Goal: Check status: Check status

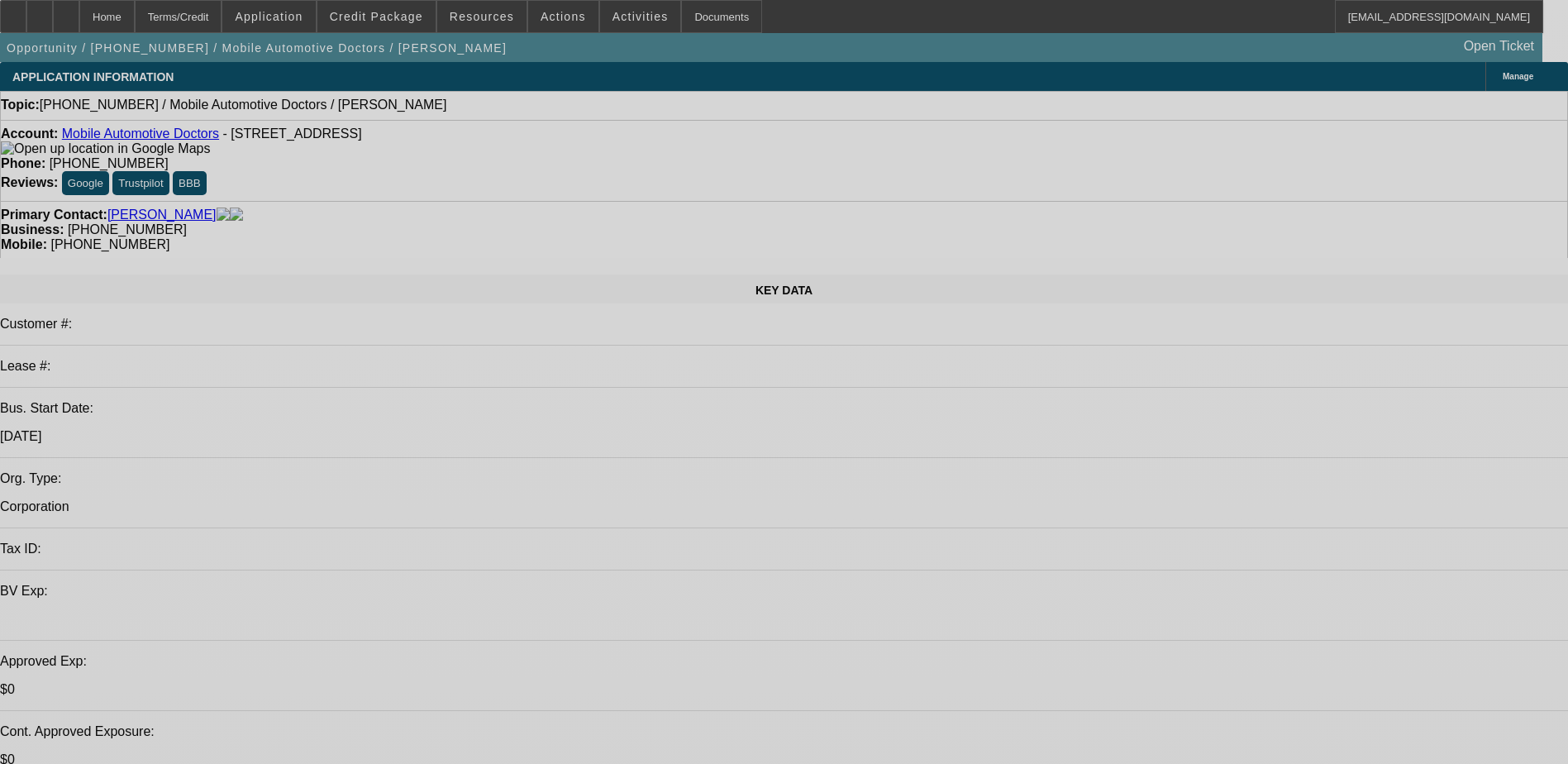
select select "0"
select select "2"
select select "0.1"
select select "4"
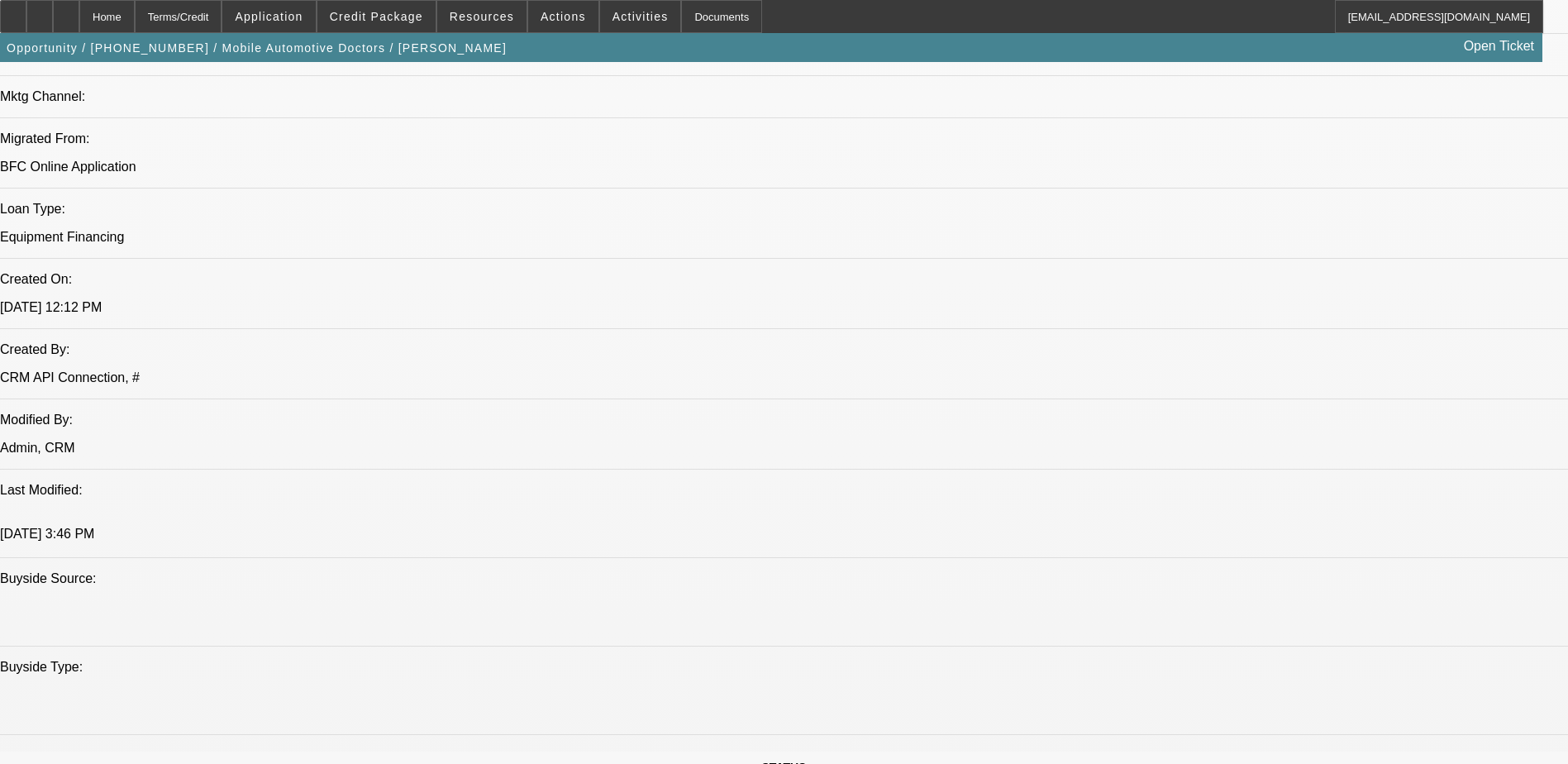
scroll to position [1075, 0]
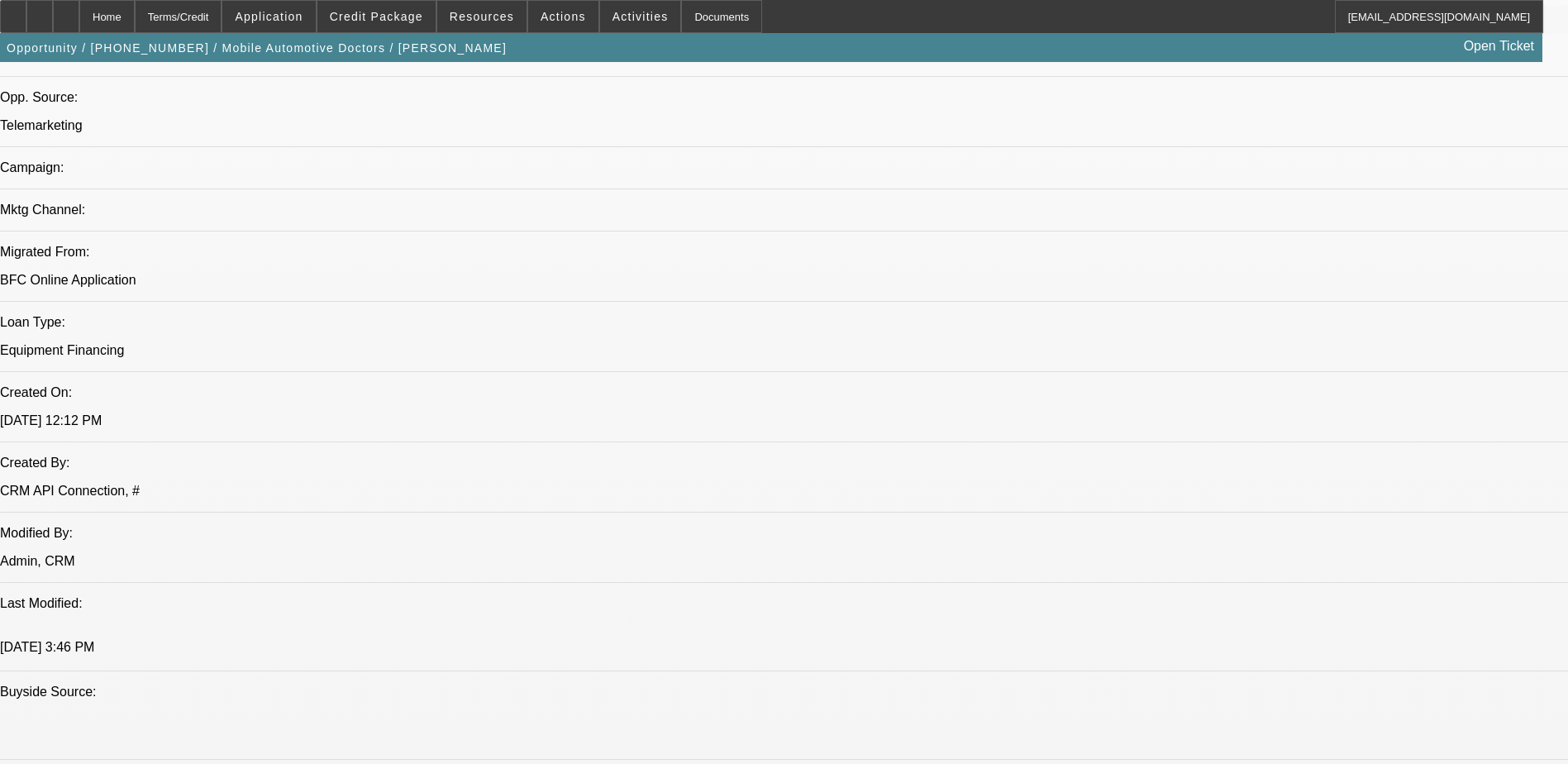
scroll to position [909, 0]
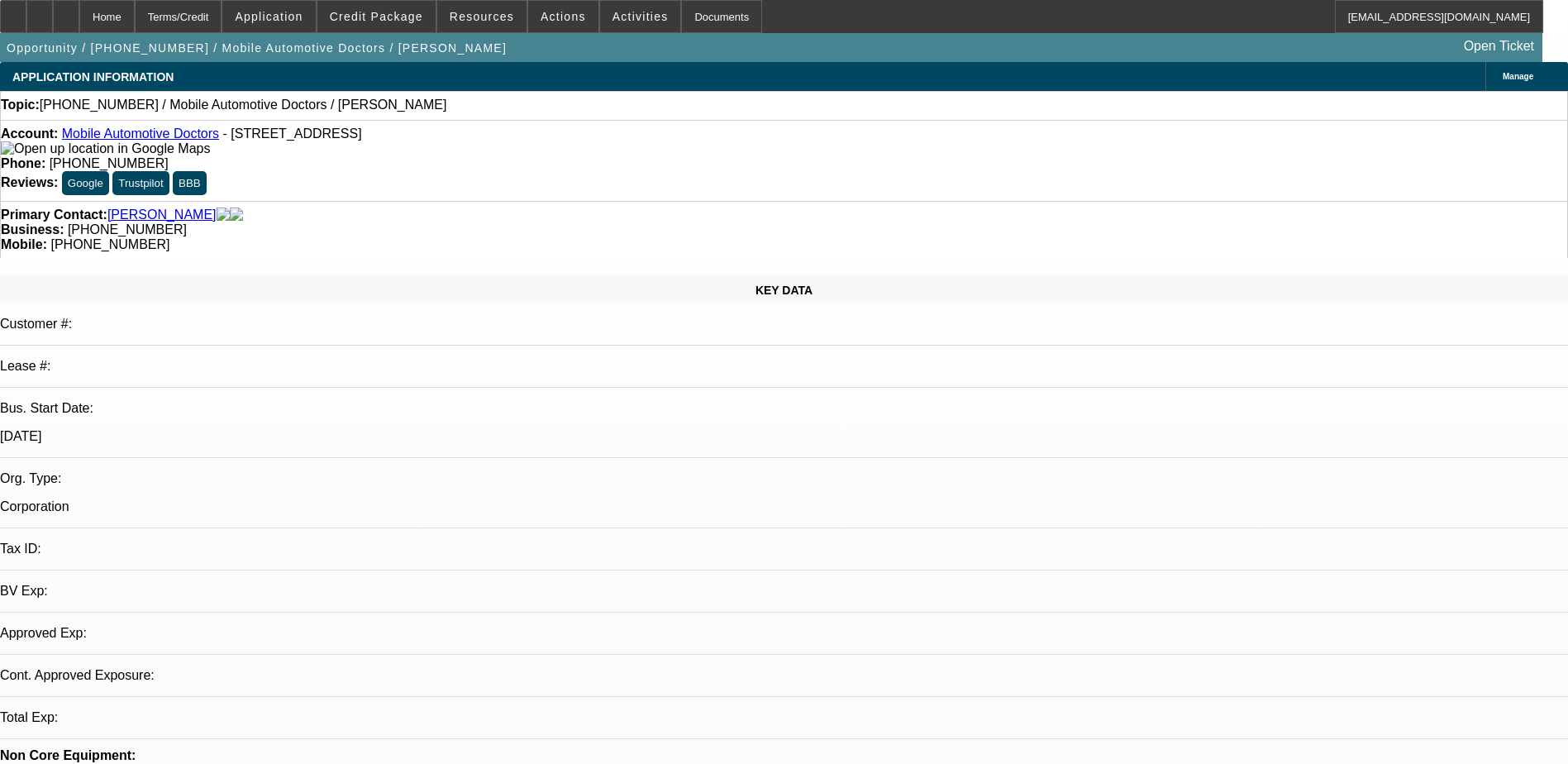
select select "0"
select select "2"
select select "0.1"
select select "4"
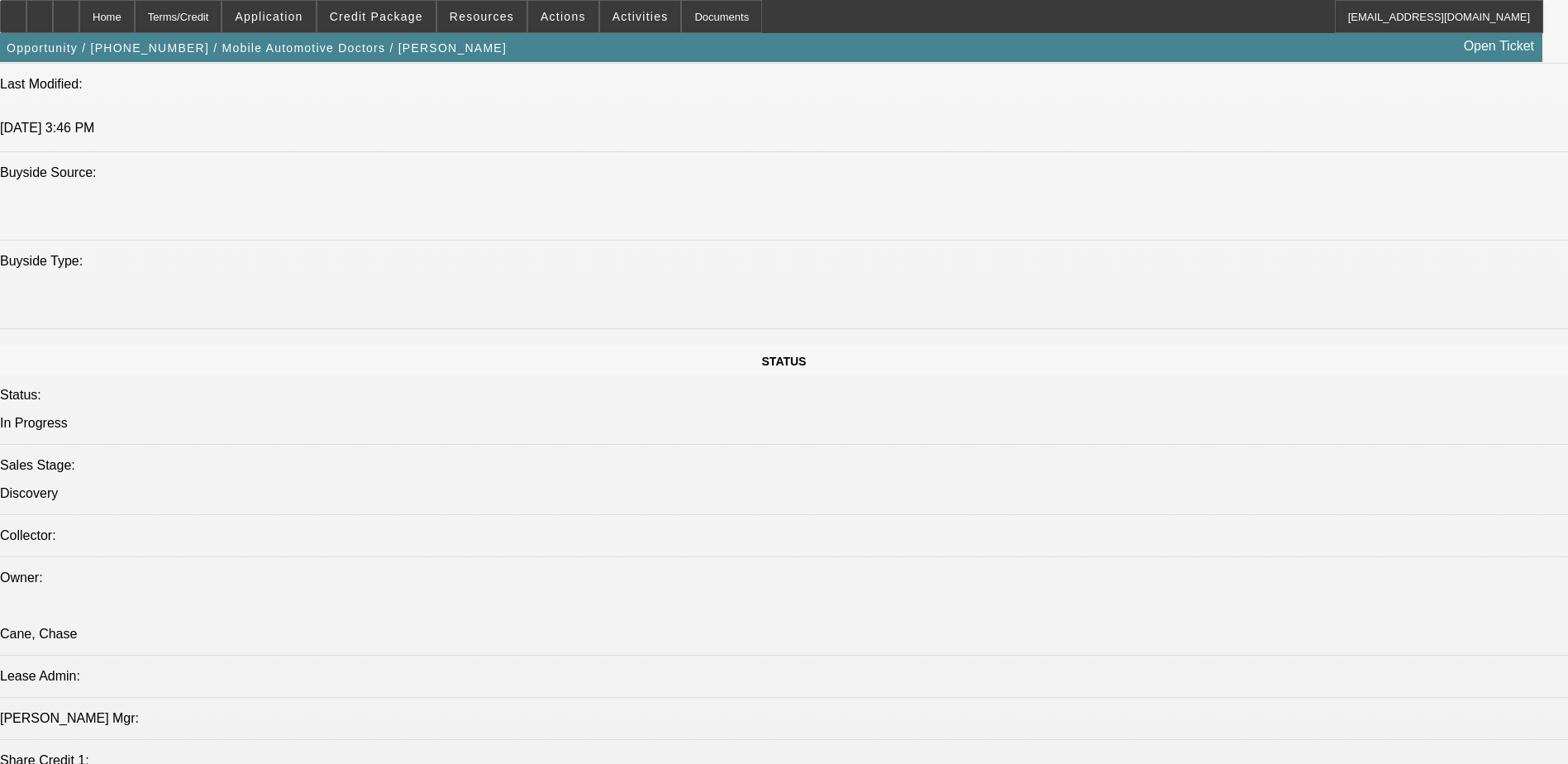
scroll to position [1571, 0]
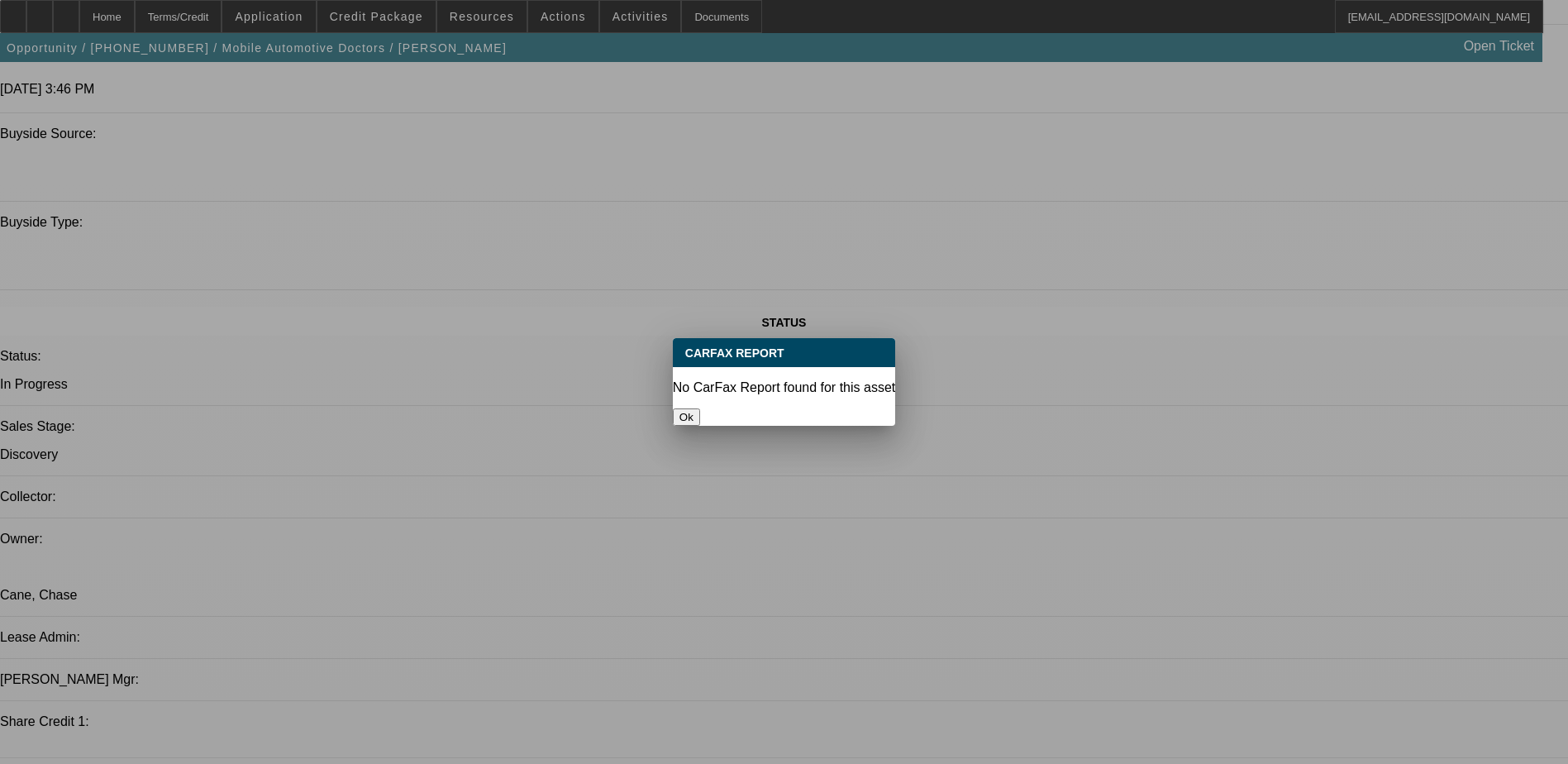
click at [700, 409] on button "Ok" at bounding box center [687, 417] width 27 height 17
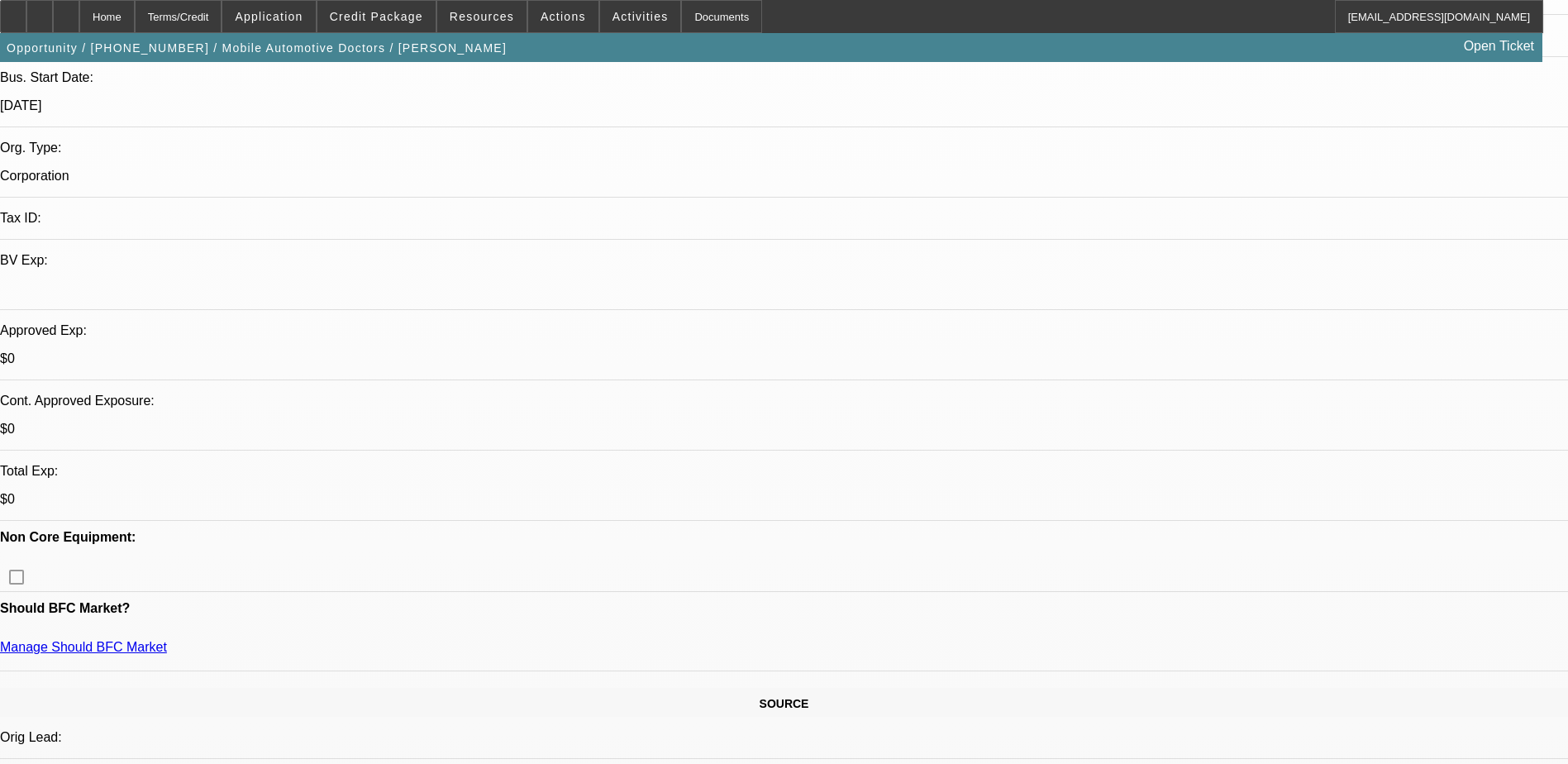
scroll to position [504, 0]
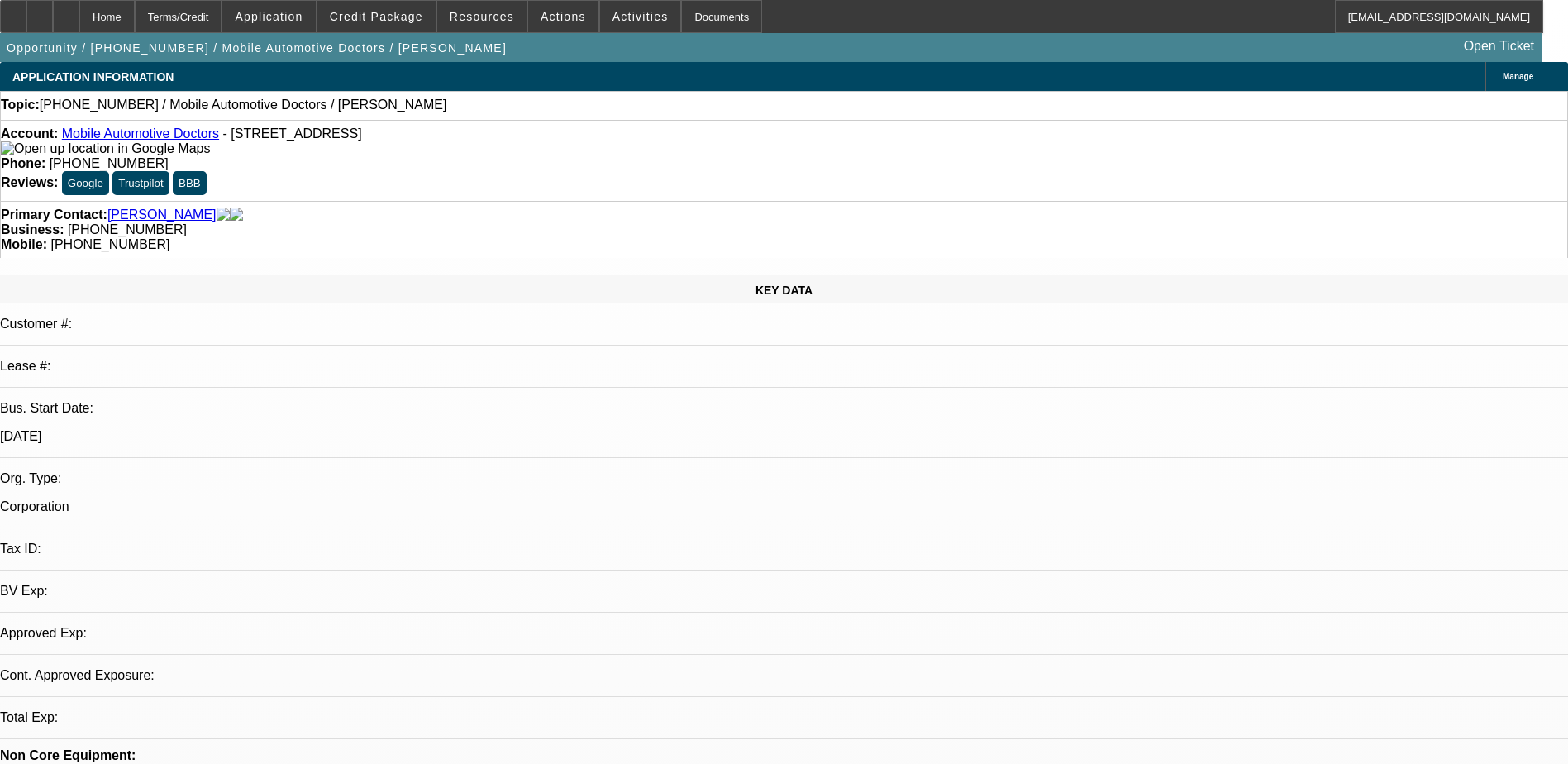
select select "0"
select select "2"
select select "0.1"
select select "4"
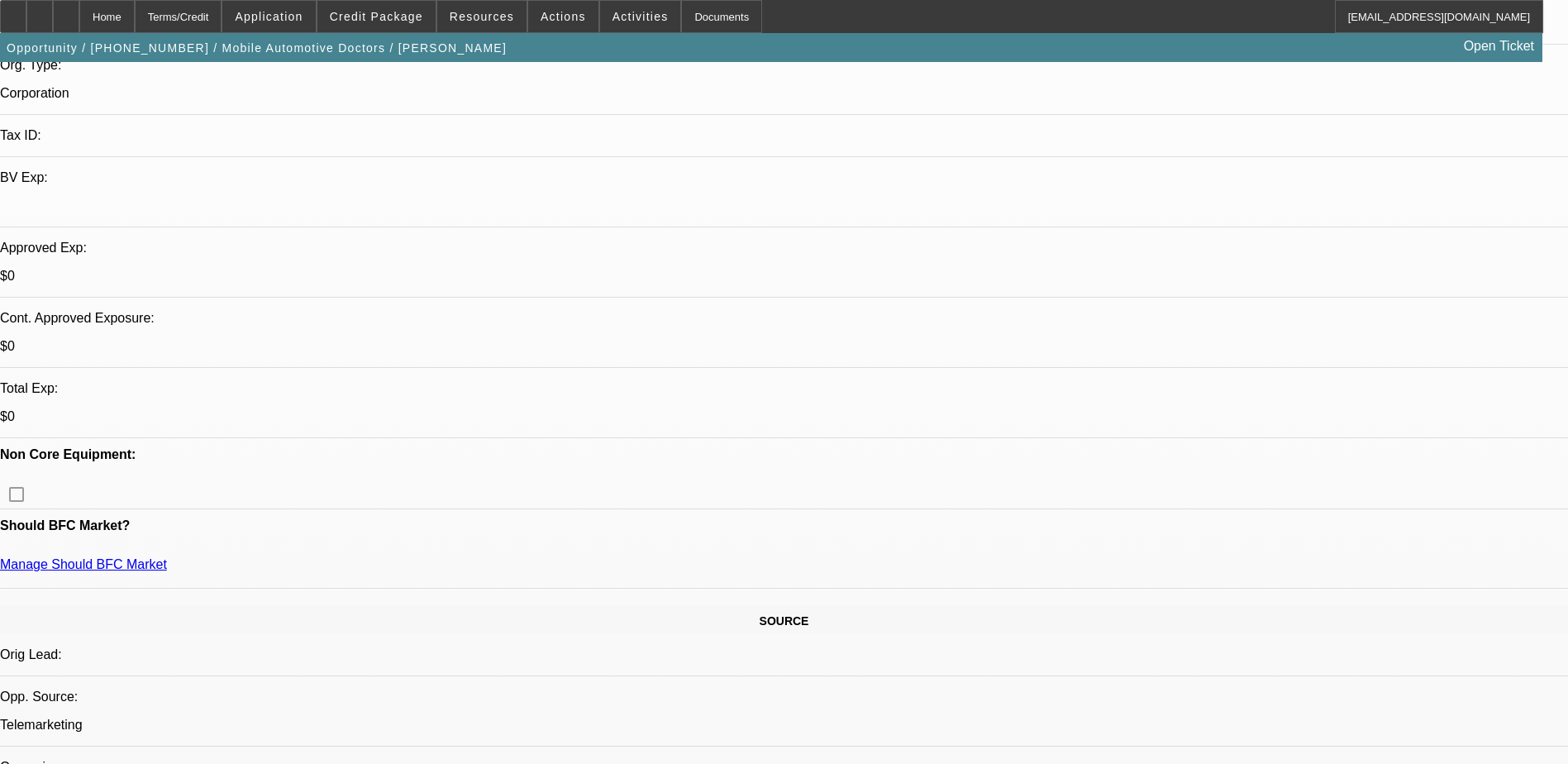
scroll to position [330, 0]
drag, startPoint x: 1238, startPoint y: 523, endPoint x: 1502, endPoint y: 537, distance: 264.4
drag, startPoint x: 1502, startPoint y: 537, endPoint x: 1286, endPoint y: 546, distance: 216.2
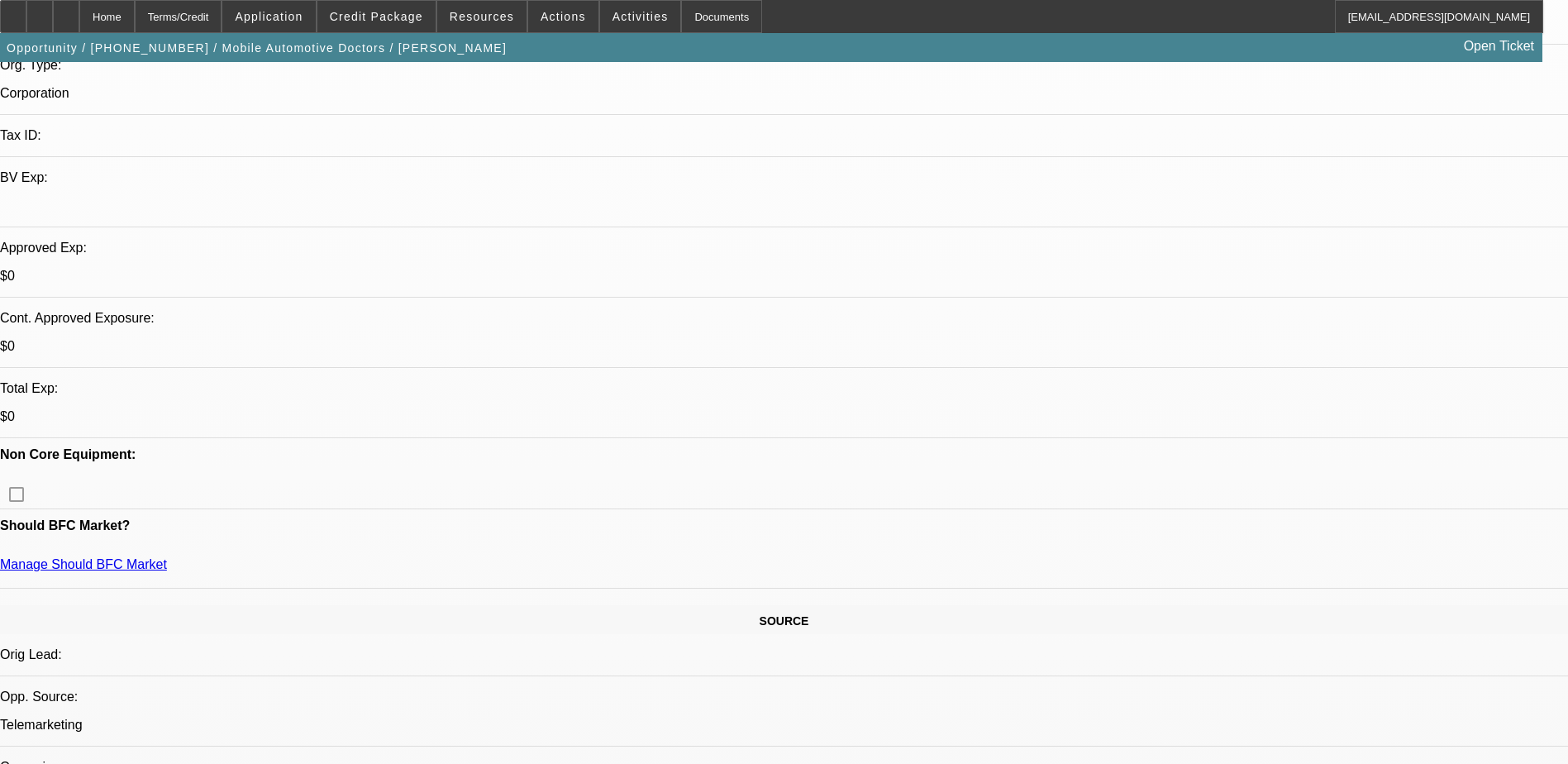
scroll to position [166, 0]
drag, startPoint x: 1104, startPoint y: 549, endPoint x: 1360, endPoint y: 589, distance: 259.1
drag, startPoint x: 1360, startPoint y: 589, endPoint x: 1297, endPoint y: 590, distance: 63.0
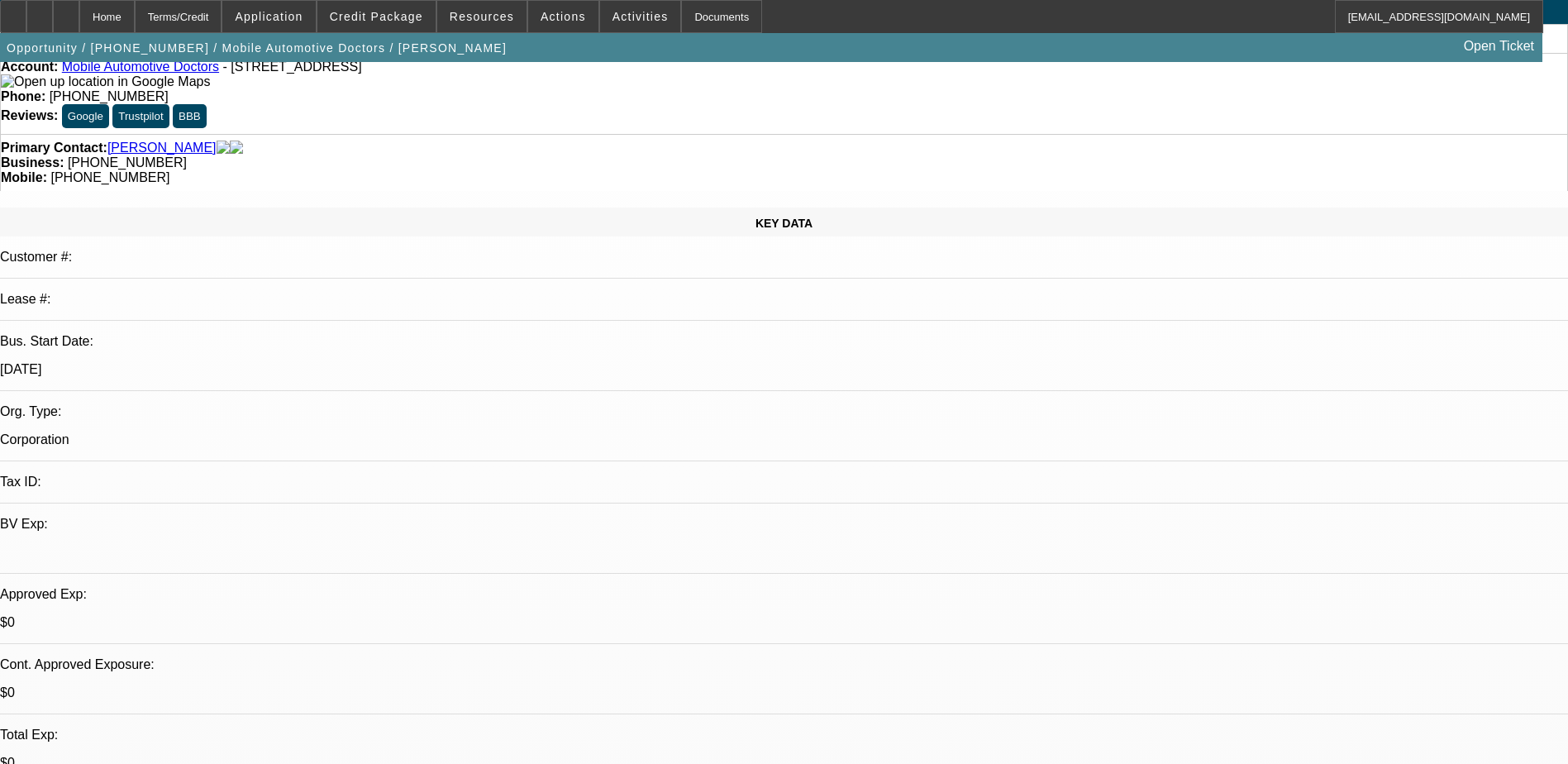
scroll to position [0, 0]
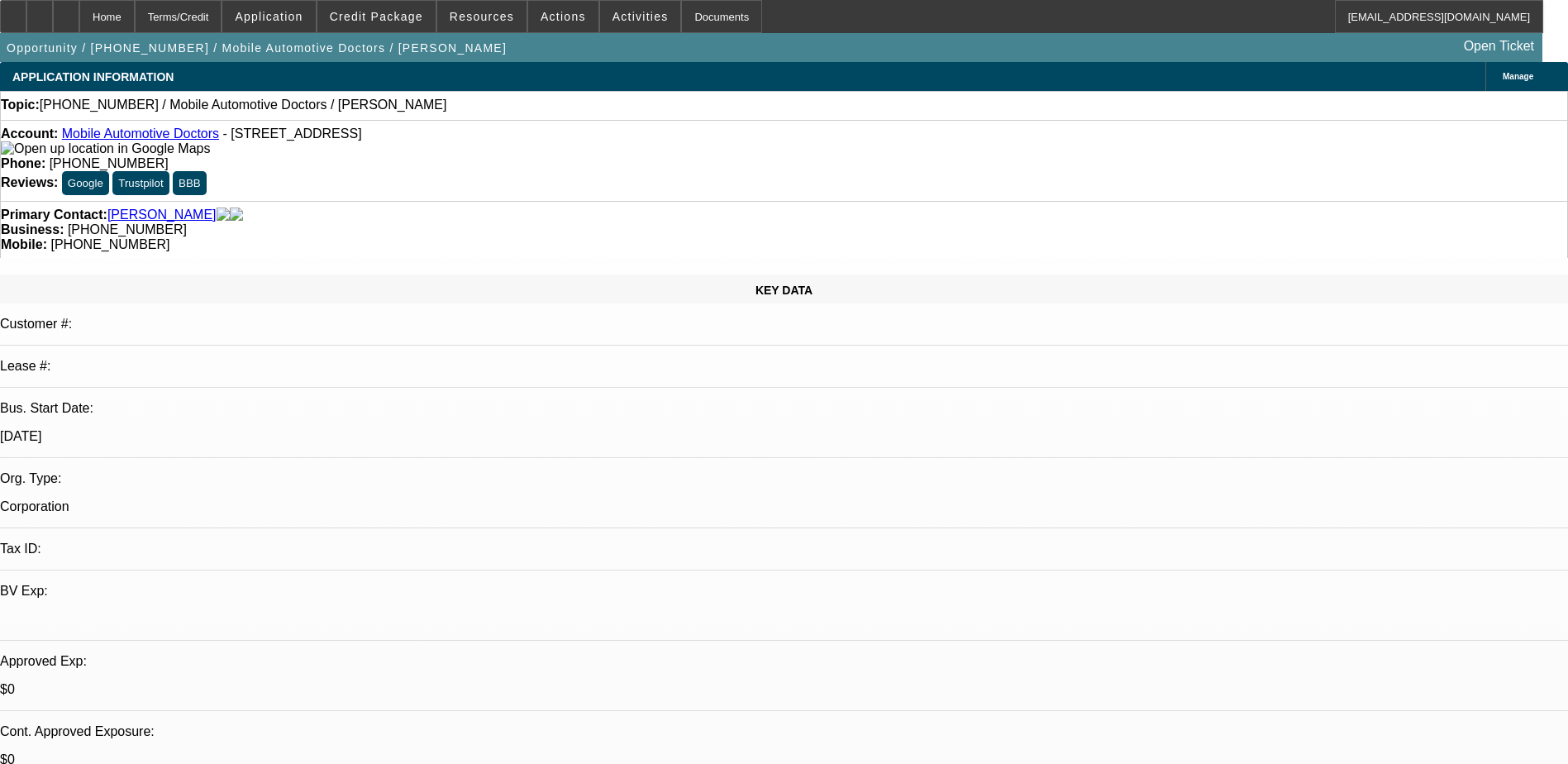
drag, startPoint x: 528, startPoint y: 279, endPoint x: 618, endPoint y: 279, distance: 90.0
click at [150, 141] on link "Mobile Automotive Doctors" at bounding box center [140, 133] width 157 height 14
